Goal: Information Seeking & Learning: Find specific fact

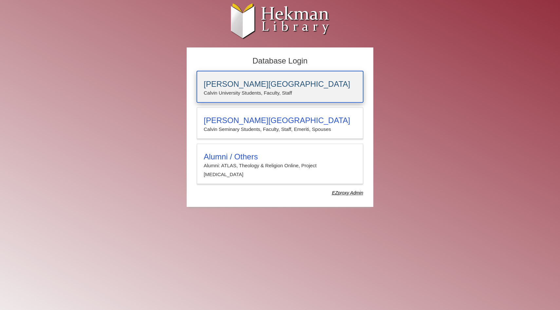
click at [244, 88] on h3 "[PERSON_NAME][GEOGRAPHIC_DATA]" at bounding box center [280, 84] width 153 height 9
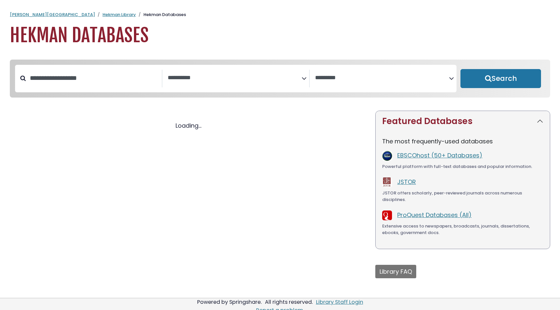
select select "Database Subject Filter"
select select "Database Vendors Filter"
select select "Database Subject Filter"
select select "Database Vendors Filter"
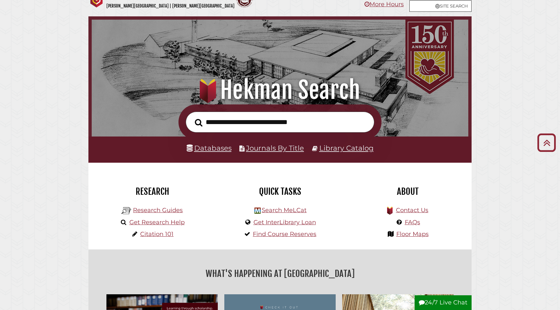
scroll to position [15, 0]
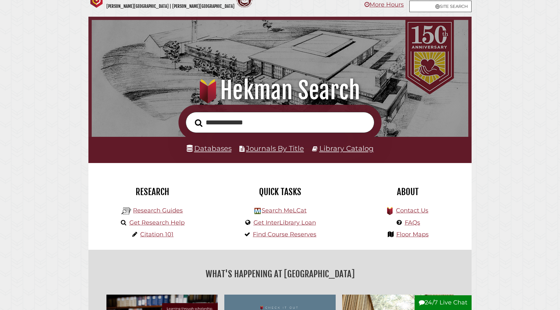
type input "**********"
click at [192, 117] on button "Search" at bounding box center [199, 123] width 14 height 12
